Goal: Information Seeking & Learning: Find contact information

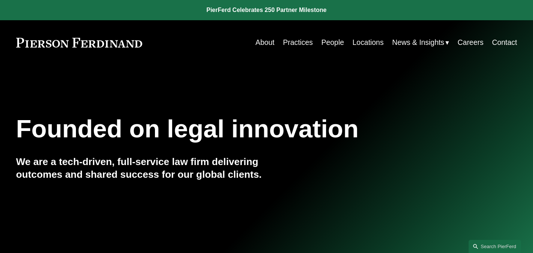
click at [296, 43] on link "Practices" at bounding box center [298, 42] width 30 height 15
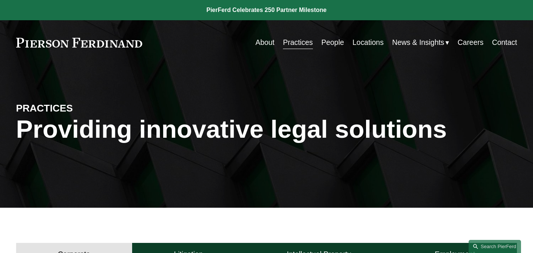
click at [296, 52] on div "Skip to Content About Practices People Locations" at bounding box center [266, 42] width 533 height 45
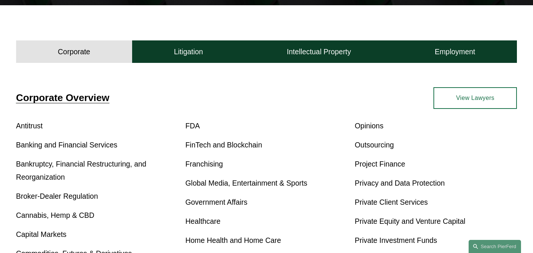
scroll to position [207, 0]
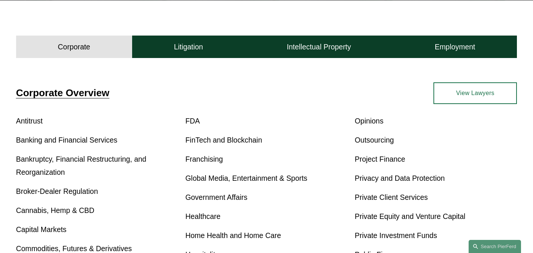
click at [216, 157] on link "Franchising" at bounding box center [203, 159] width 37 height 8
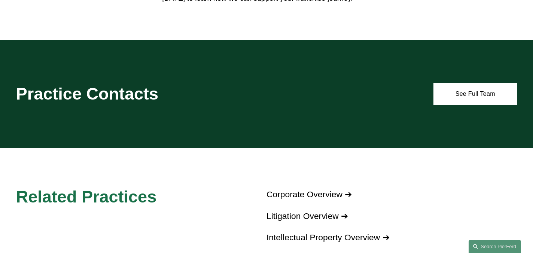
scroll to position [674, 0]
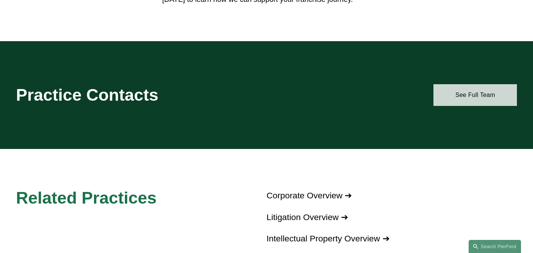
click at [472, 89] on link "See Full Team" at bounding box center [475, 95] width 83 height 22
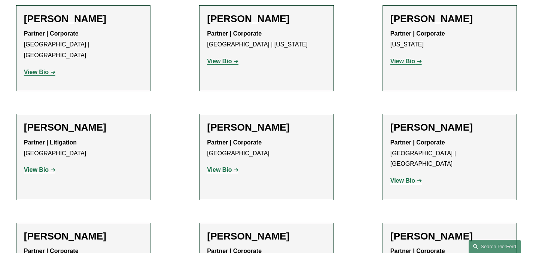
scroll to position [424, 0]
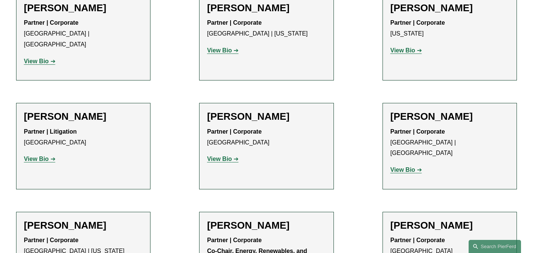
click at [402, 167] on strong "View Bio" at bounding box center [403, 170] width 25 height 6
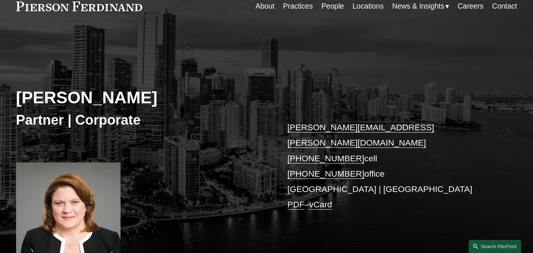
scroll to position [35, 0]
